Goal: Transaction & Acquisition: Purchase product/service

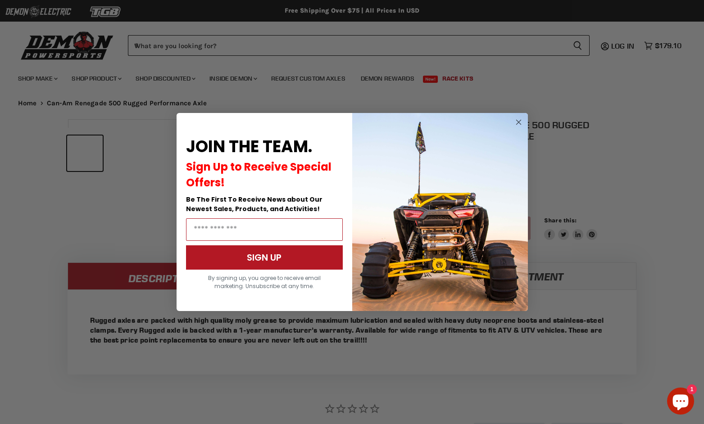
scroll to position [346, 0]
